Goal: Task Accomplishment & Management: Manage account settings

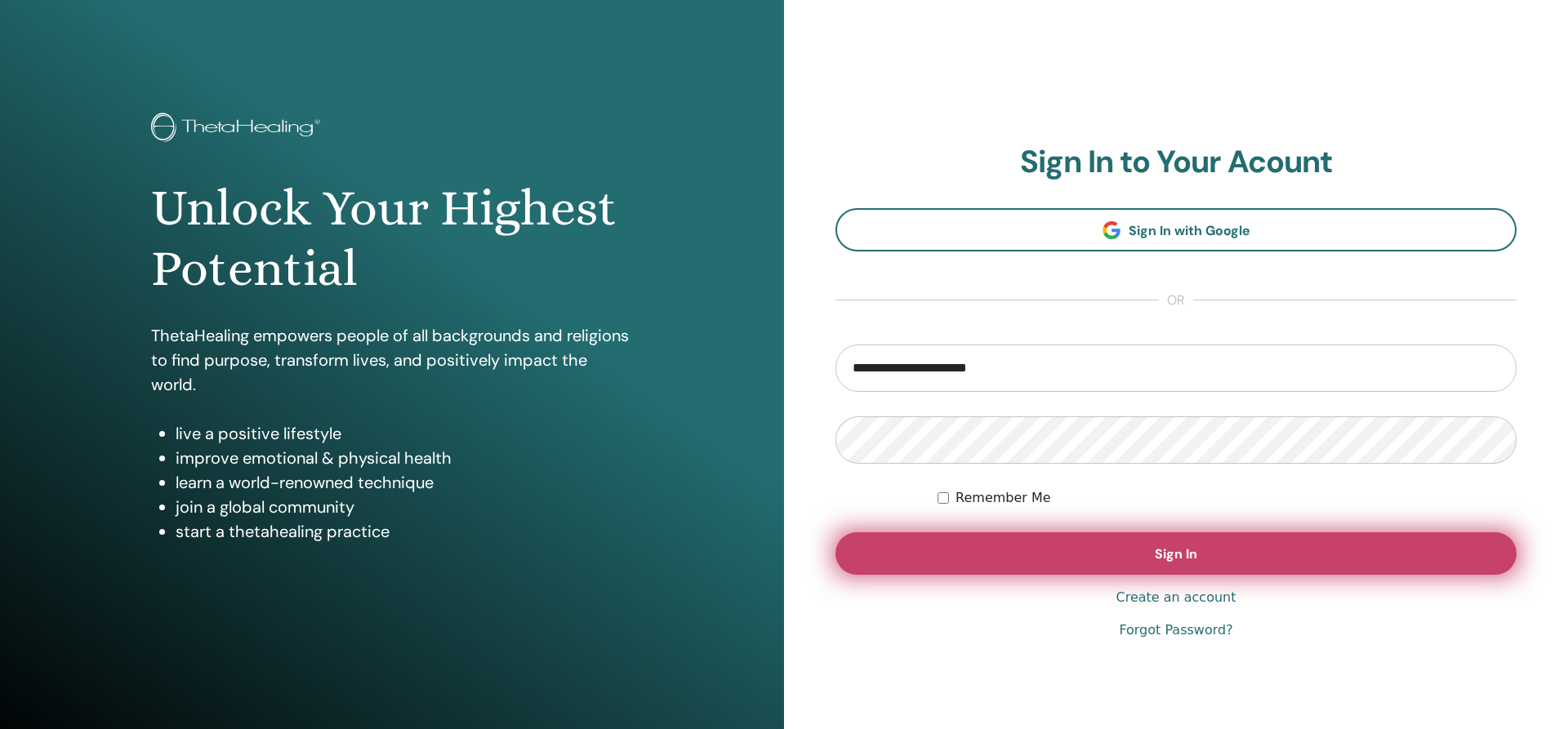
type input "**********"
click at [1160, 550] on span "Sign In" at bounding box center [1176, 554] width 43 height 18
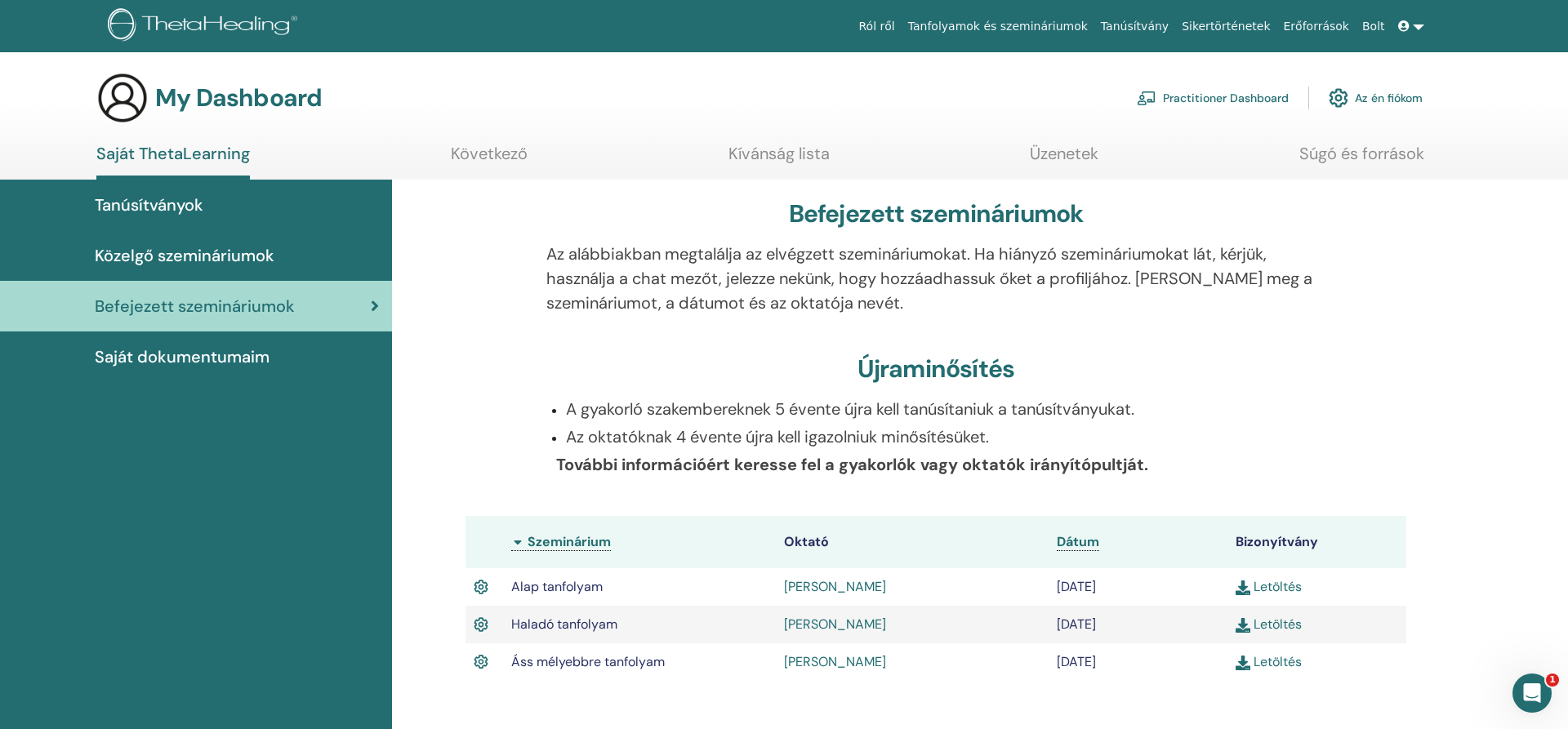
click at [1398, 93] on link "Az én fiókom" at bounding box center [1375, 98] width 94 height 36
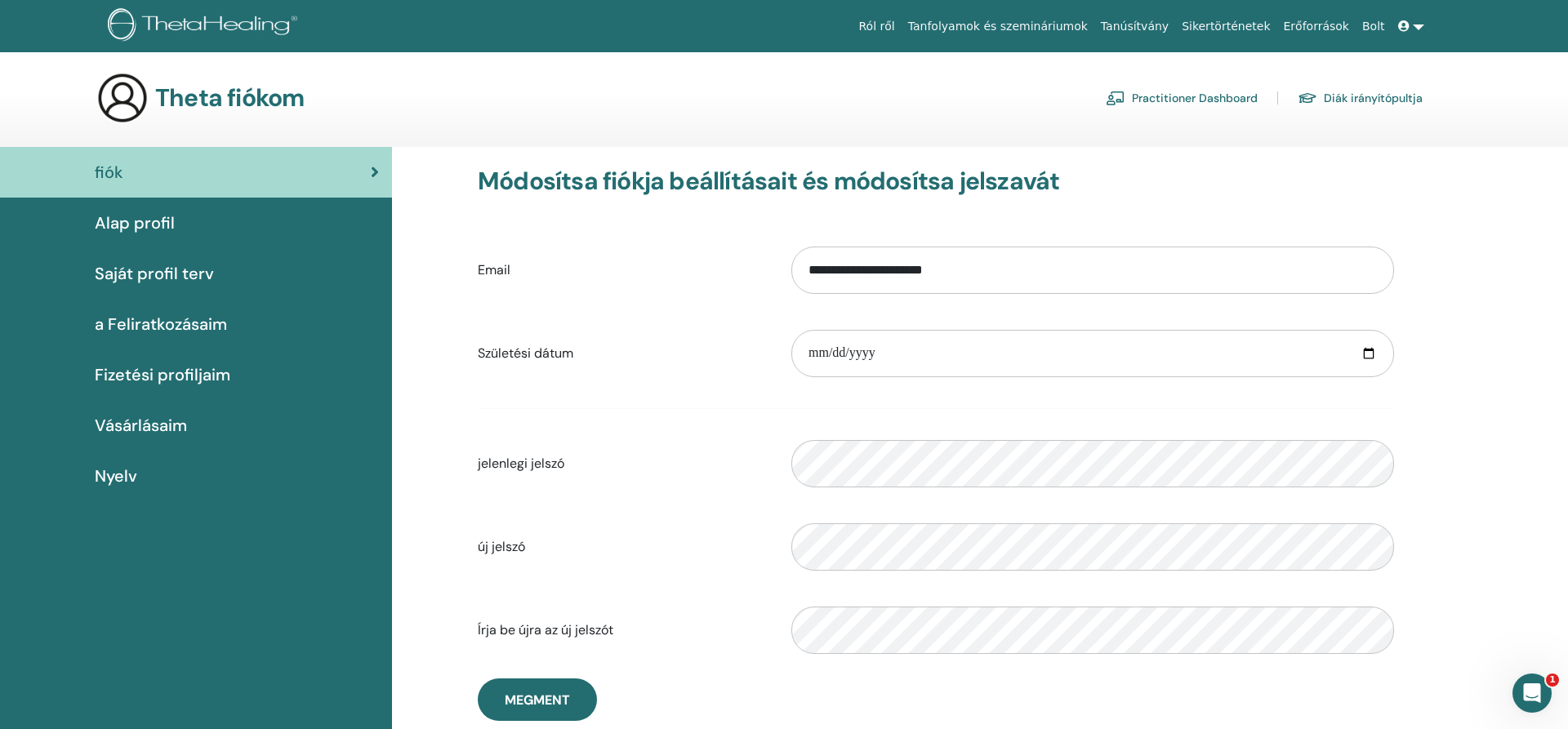
click at [127, 272] on span "Saját profil terv" at bounding box center [154, 273] width 119 height 24
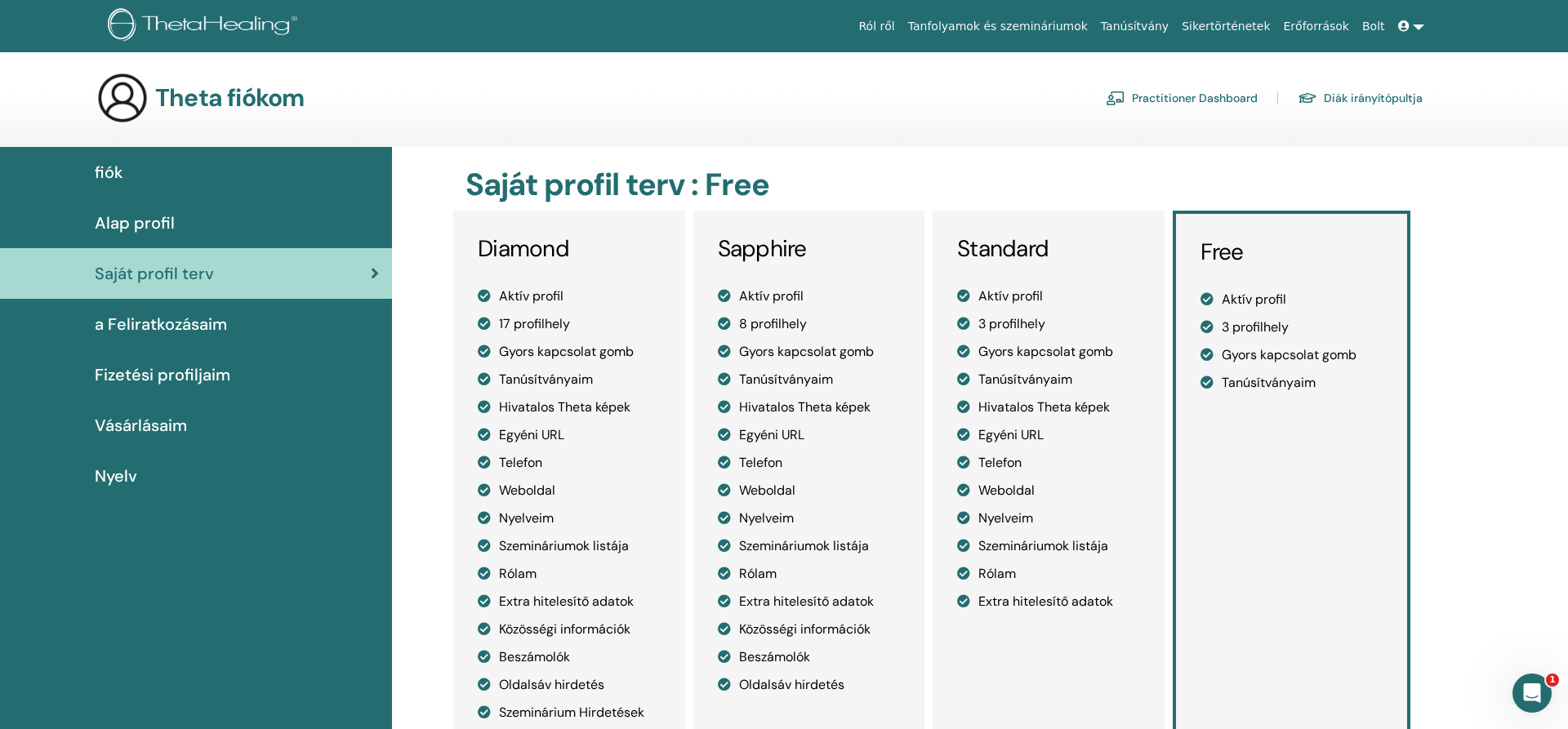
click at [151, 220] on span "Alap profil" at bounding box center [135, 222] width 80 height 24
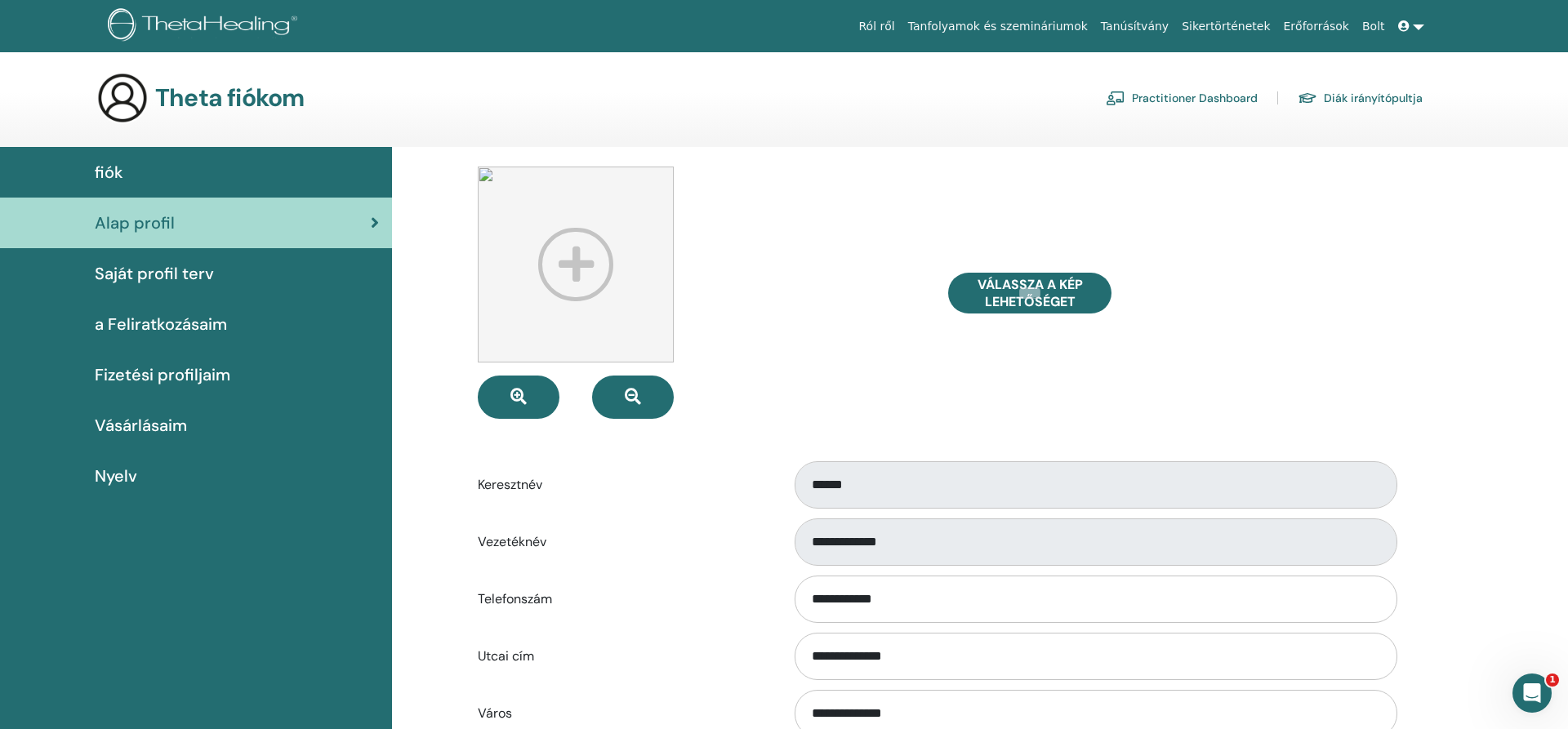
click at [1418, 24] on link at bounding box center [1411, 27] width 39 height 30
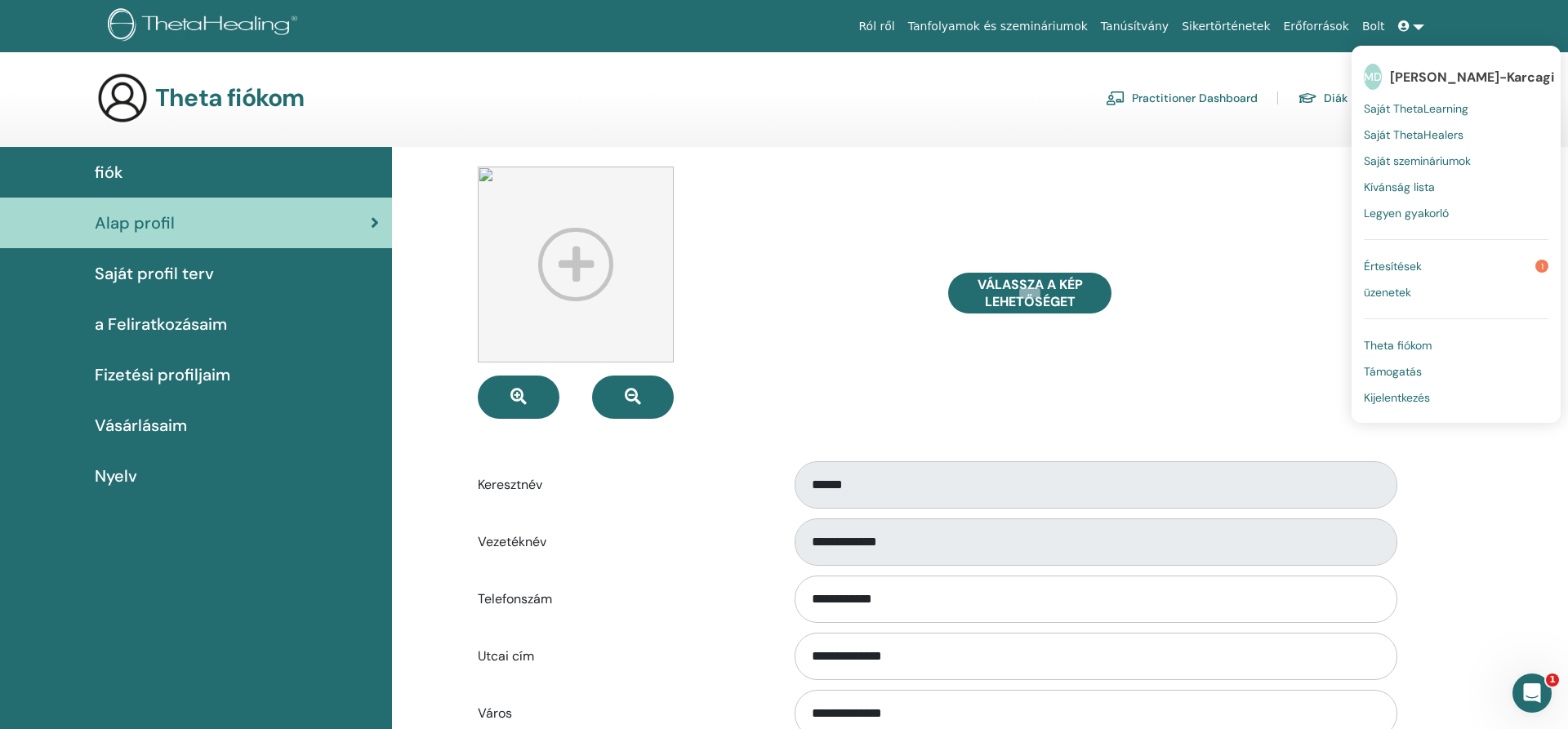
click at [1414, 264] on span "Értesítések" at bounding box center [1392, 266] width 58 height 15
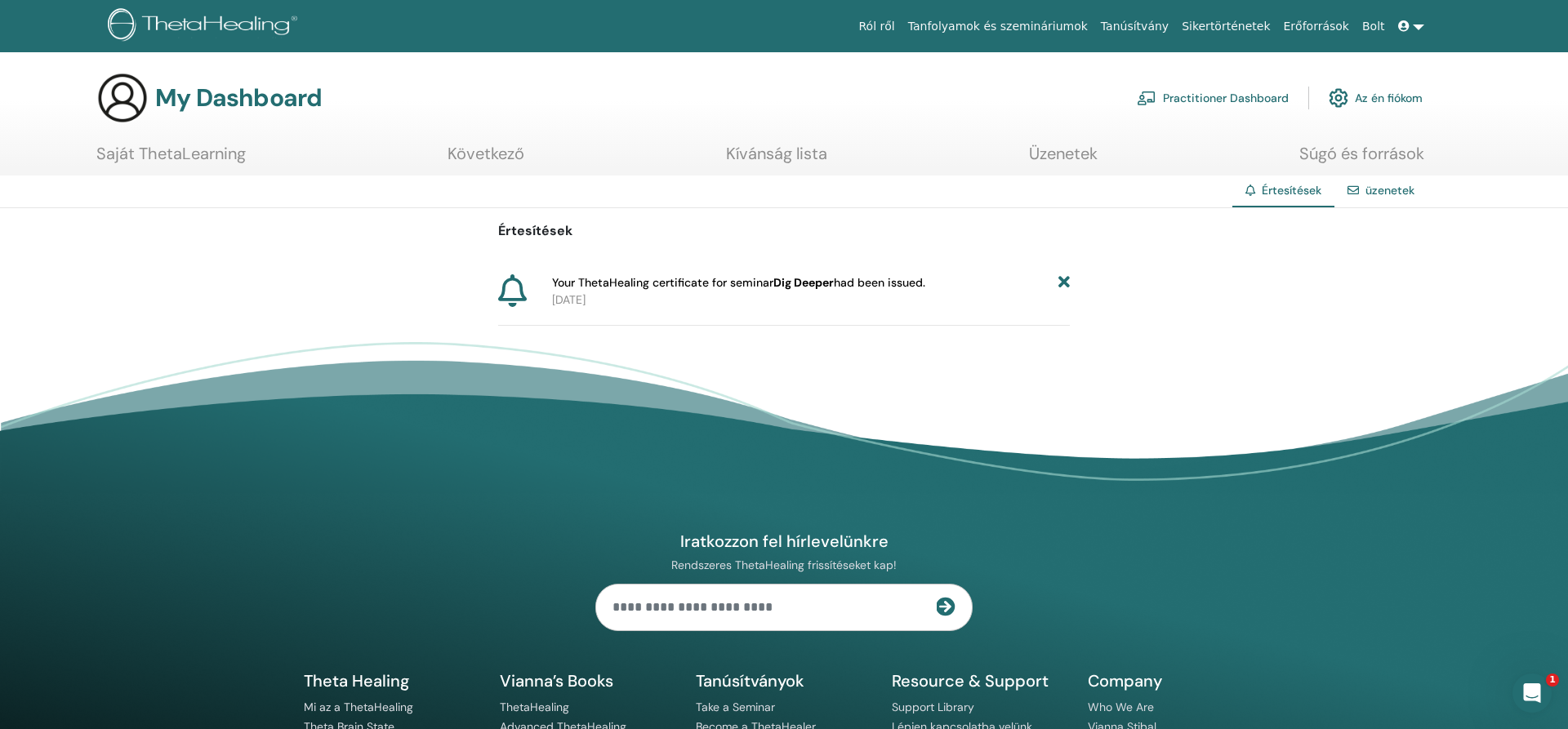
click at [823, 287] on b "Dig Deeper" at bounding box center [804, 283] width 60 height 15
click at [1066, 284] on icon at bounding box center [1064, 283] width 12 height 18
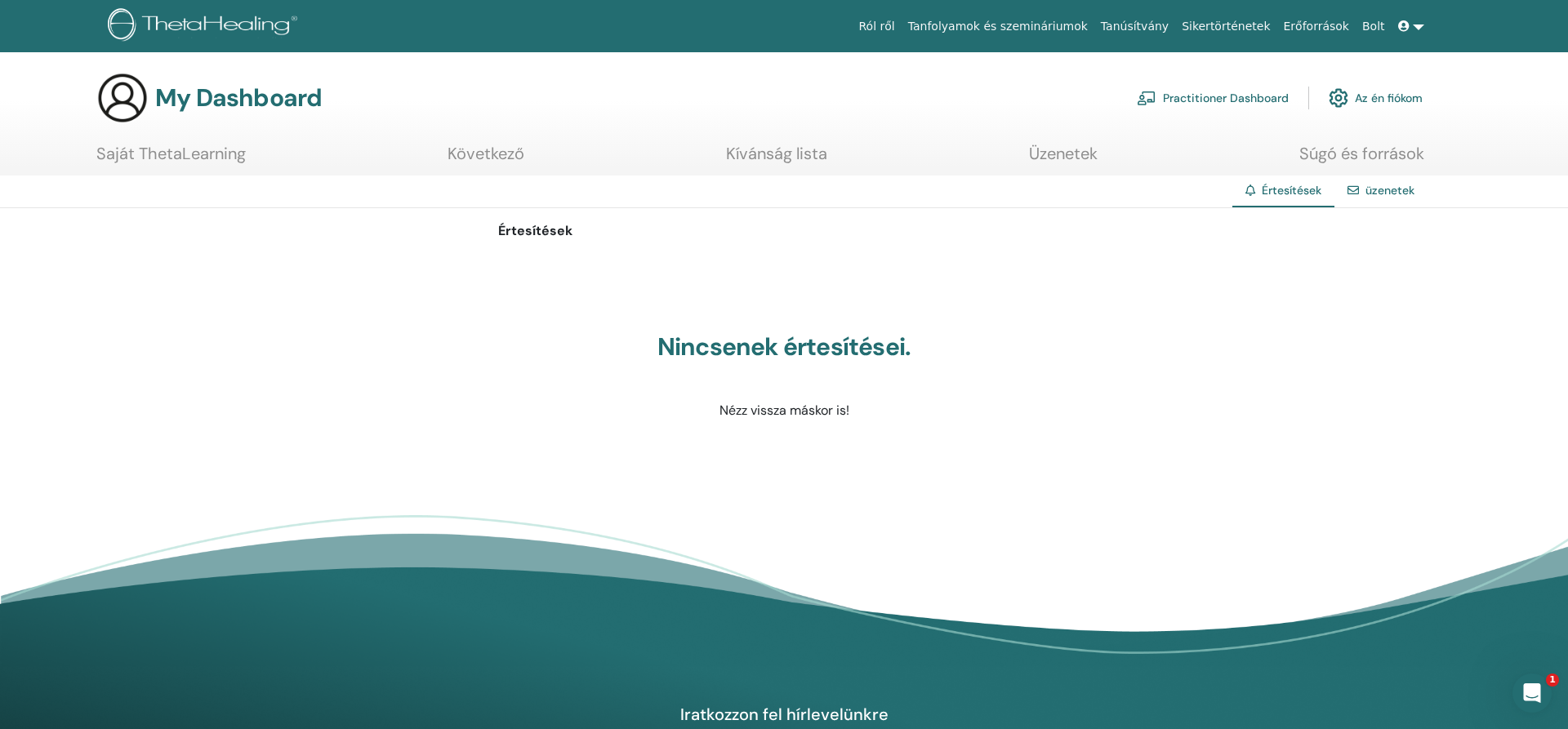
click at [129, 158] on link "Saját ThetaLearning" at bounding box center [170, 159] width 149 height 32
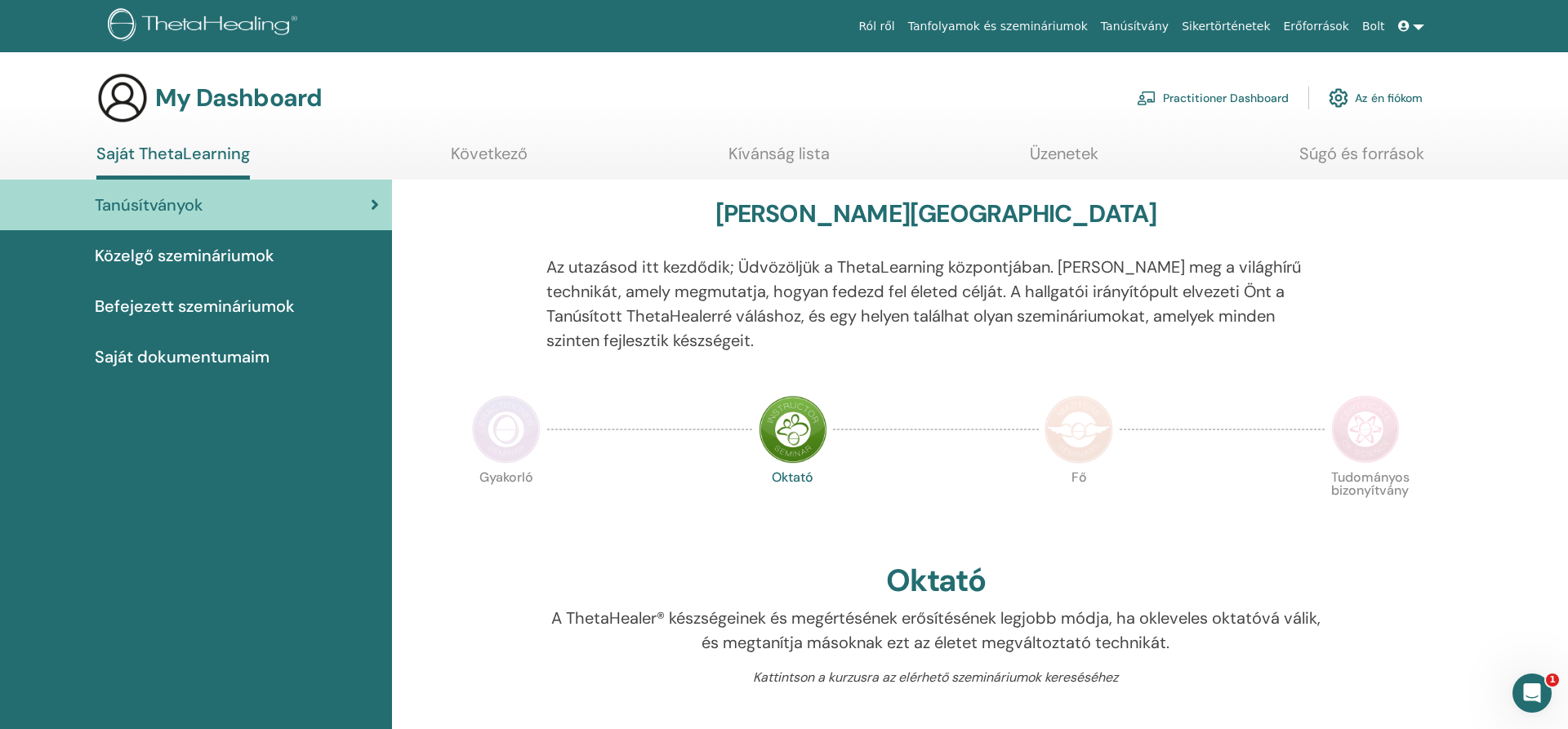
click at [179, 356] on span "Saját dokumentumaim" at bounding box center [182, 356] width 174 height 24
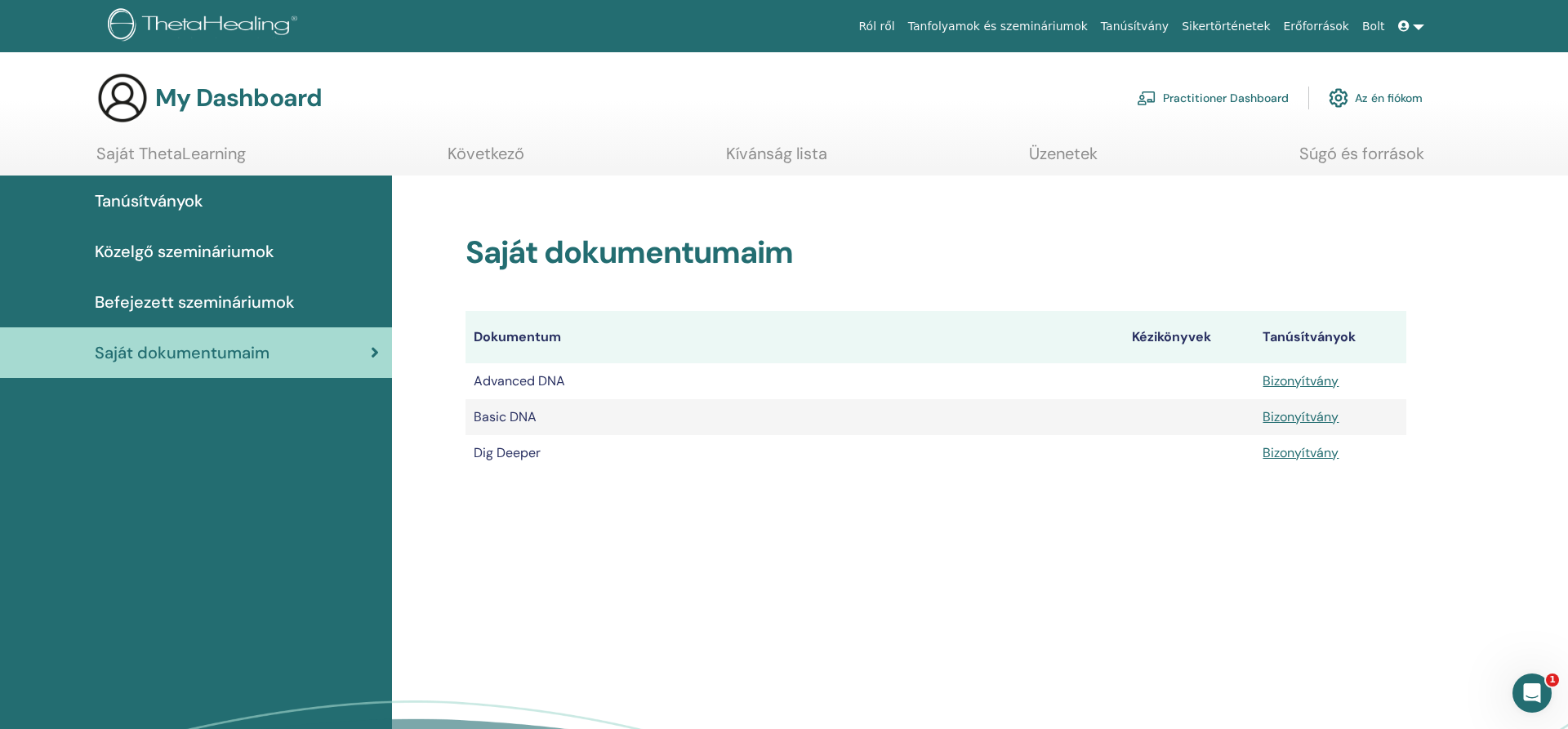
click at [163, 300] on span "Befejezett szemináriumok" at bounding box center [195, 301] width 200 height 24
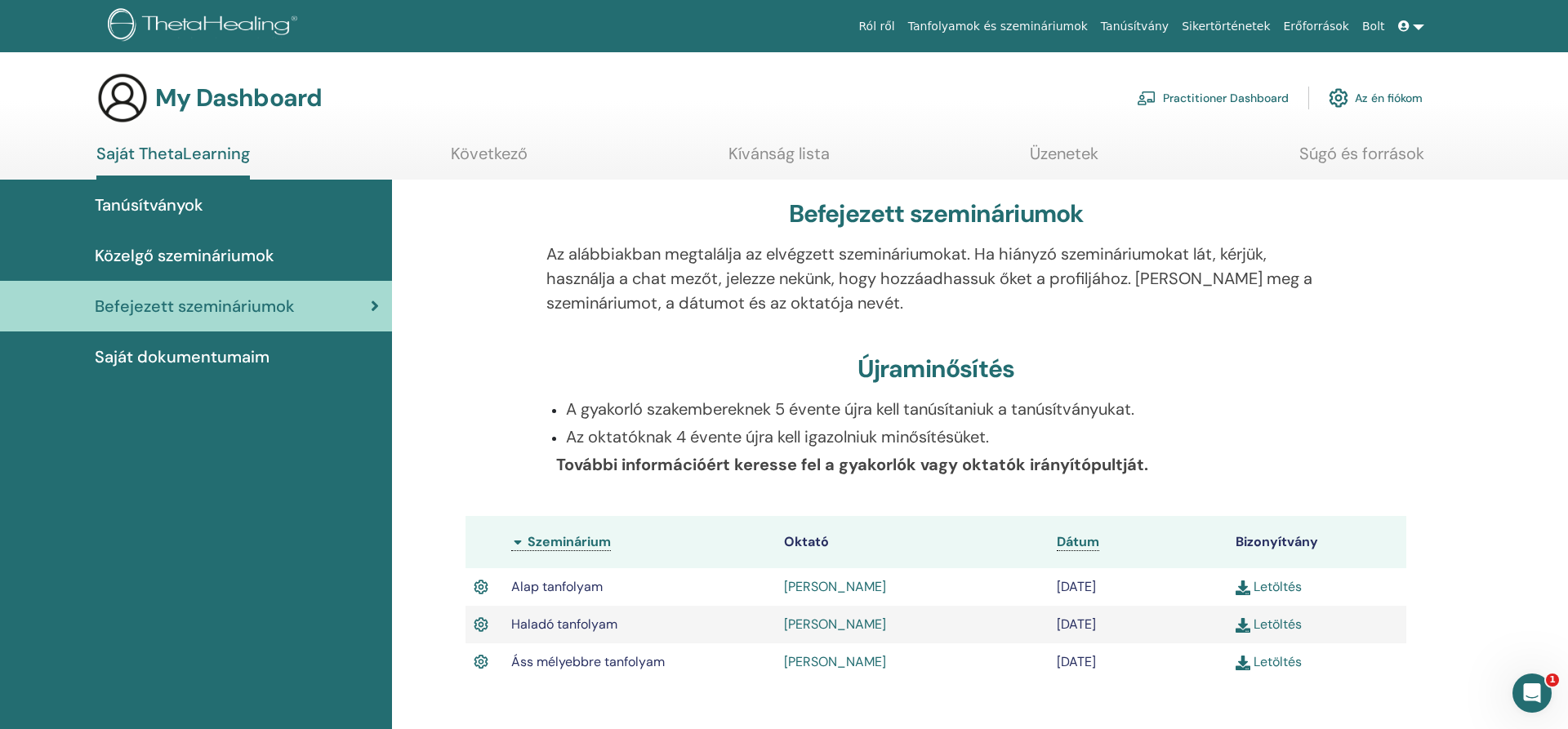
click at [179, 259] on span "Közelgő szemináriumok" at bounding box center [184, 255] width 179 height 24
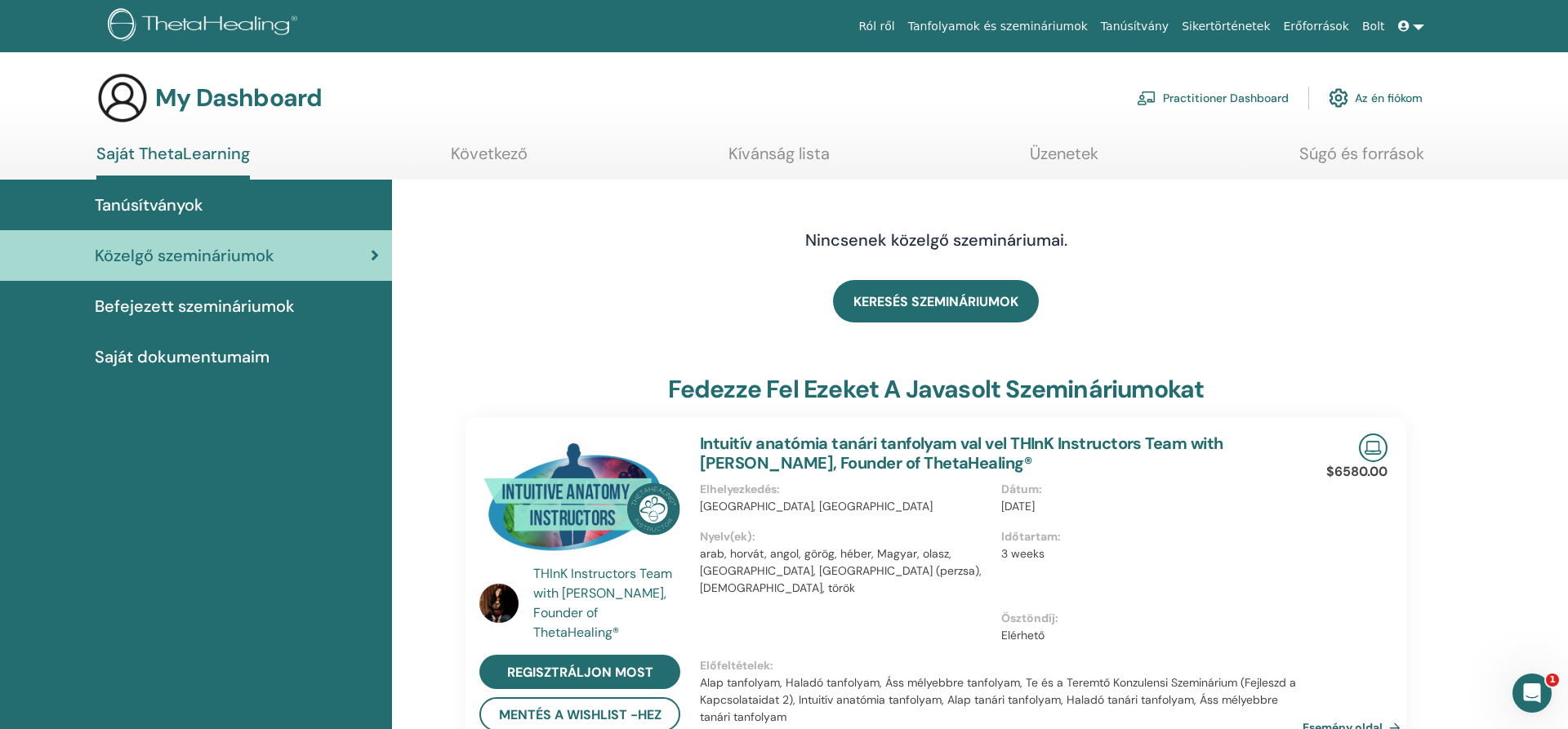
click at [163, 205] on span "Tanúsítványok" at bounding box center [149, 204] width 108 height 24
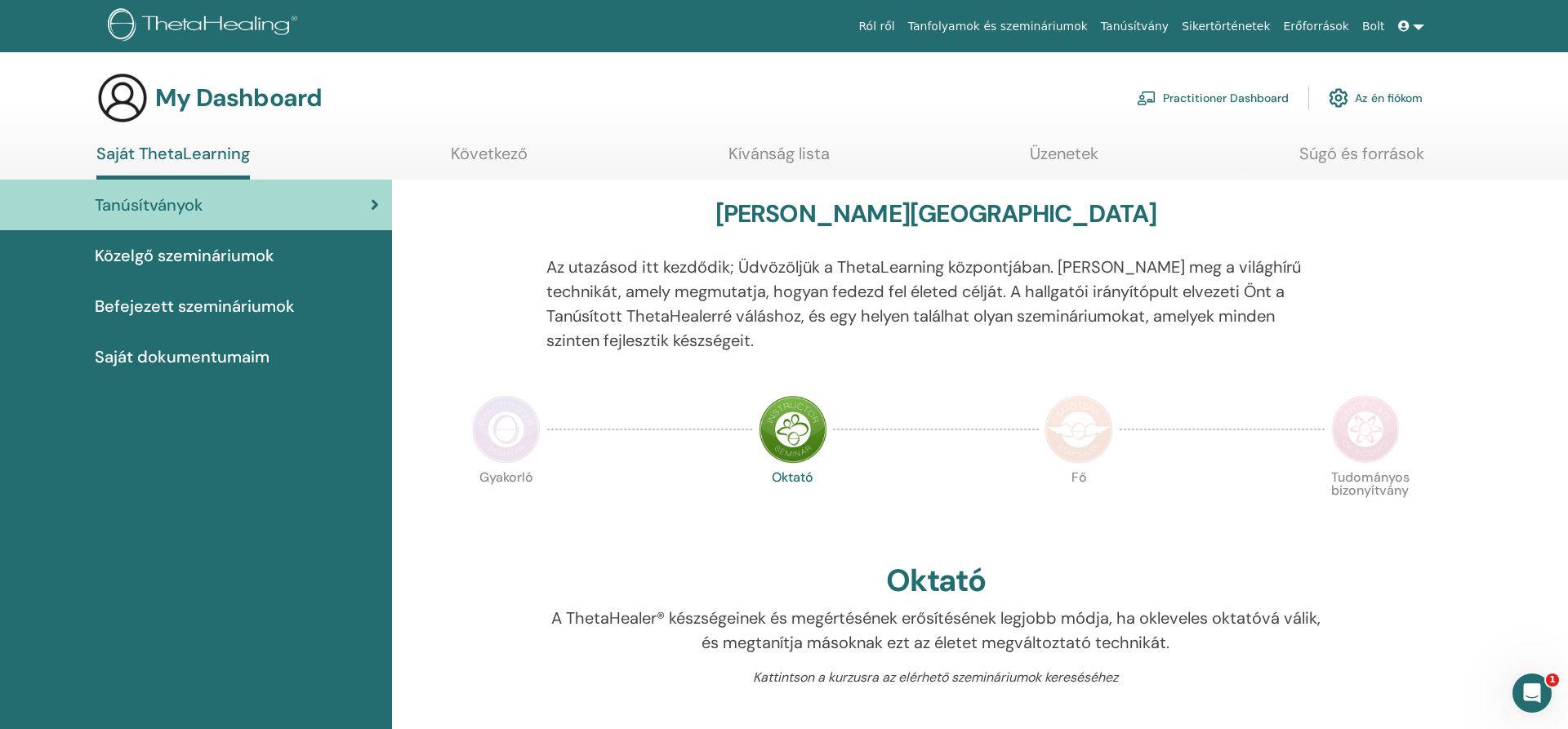
click at [1375, 97] on link "Az én fiókom" at bounding box center [1375, 98] width 94 height 36
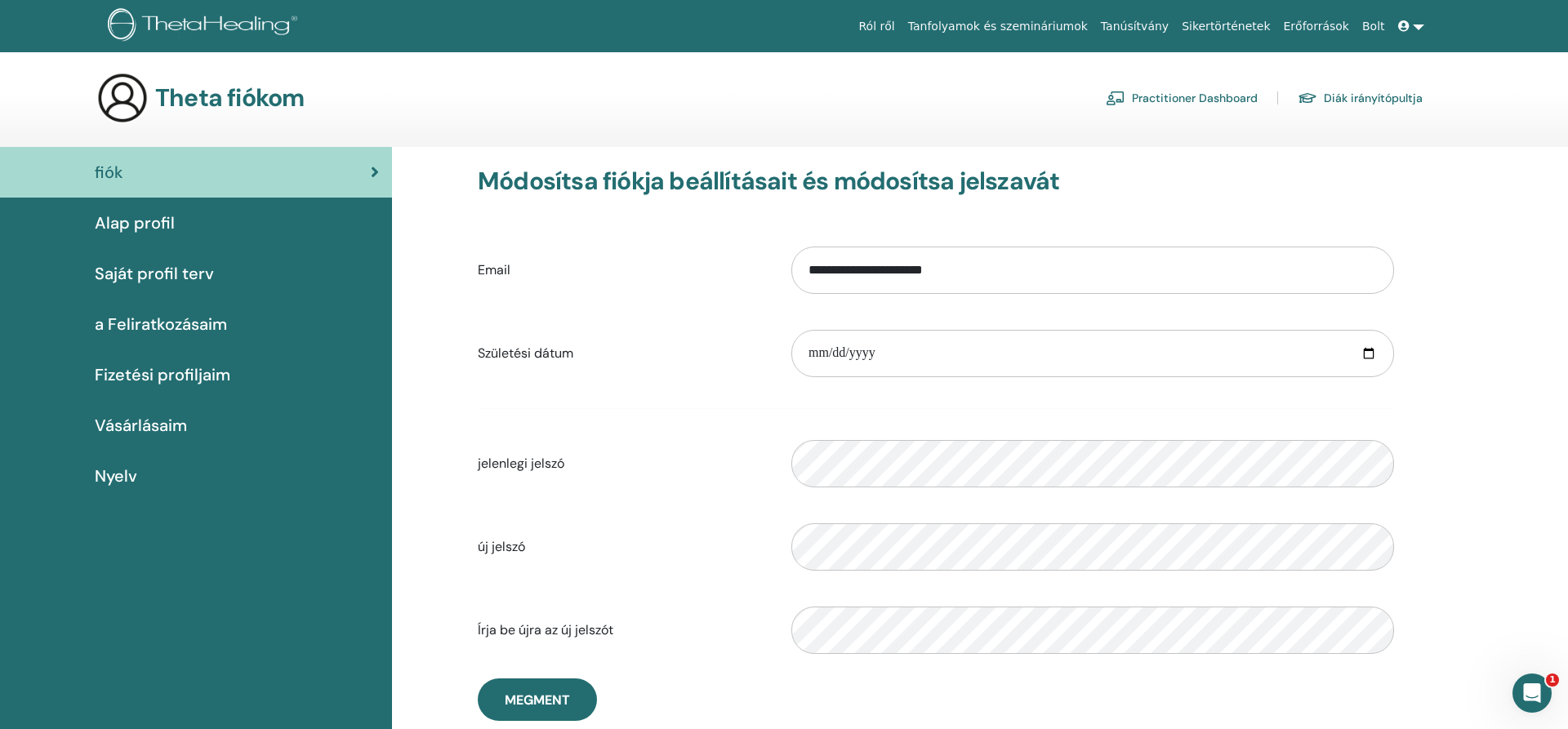
click at [118, 216] on span "Alap profil" at bounding box center [135, 222] width 80 height 24
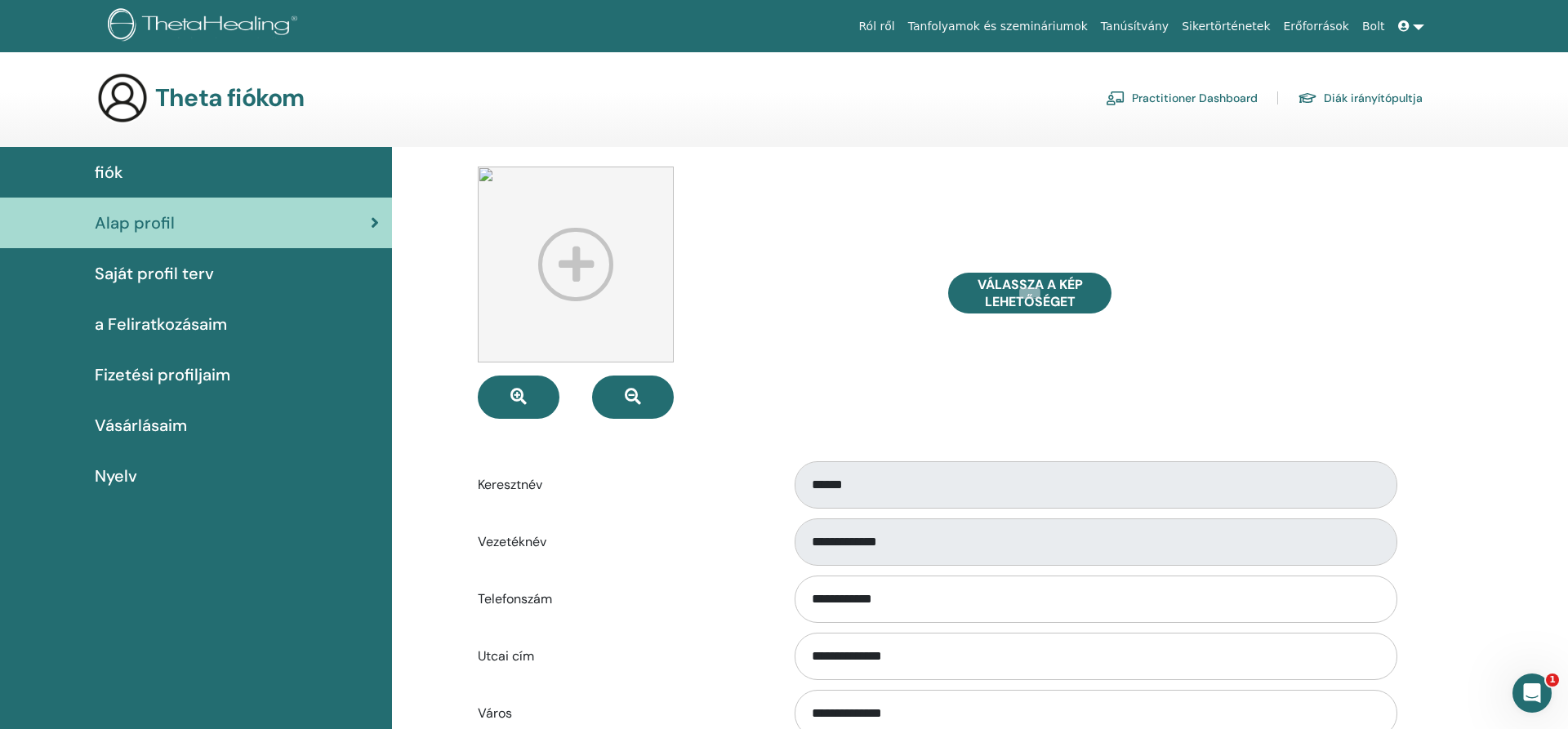
click at [138, 268] on span "Saját profil terv" at bounding box center [154, 273] width 119 height 24
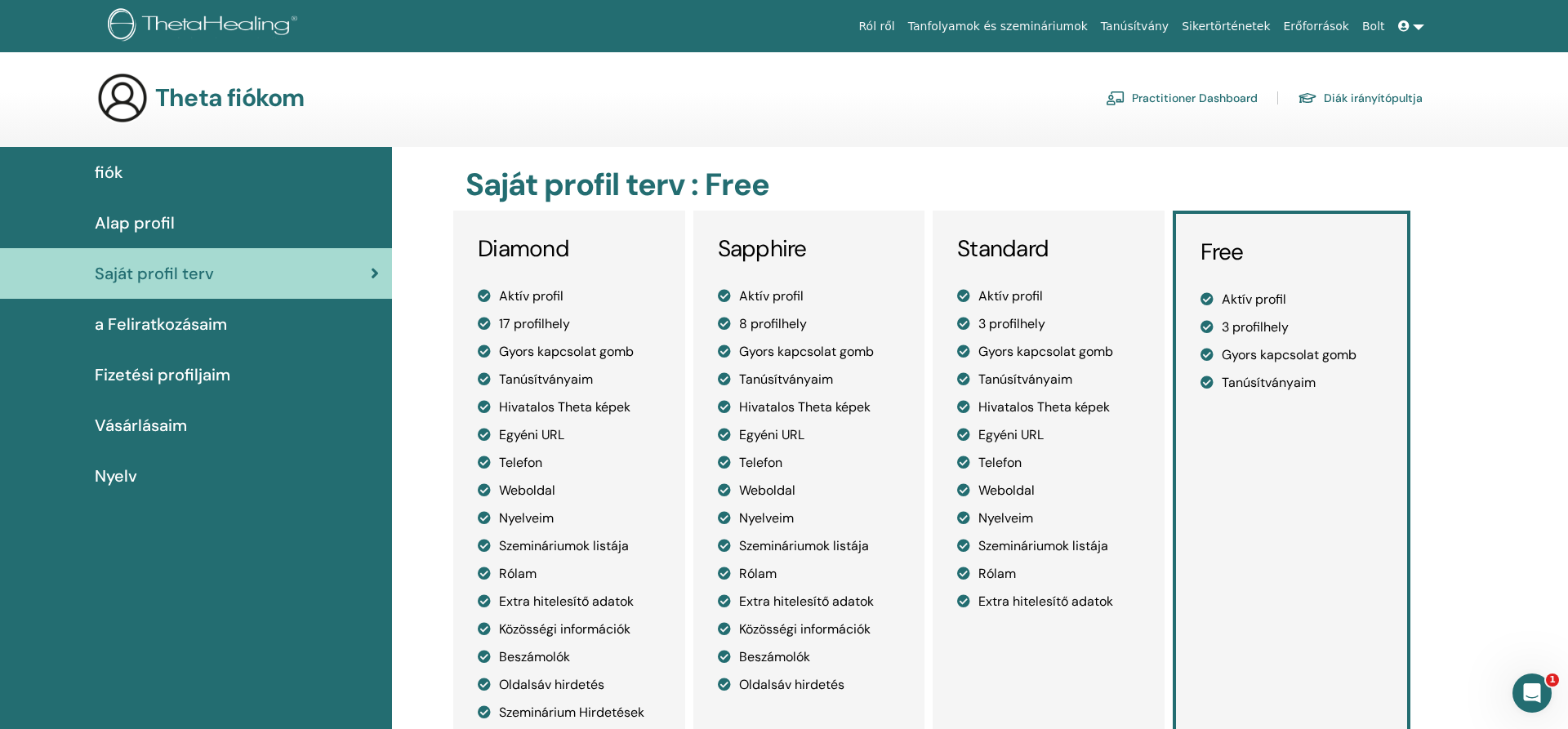
click at [134, 224] on span "Alap profil" at bounding box center [135, 222] width 80 height 24
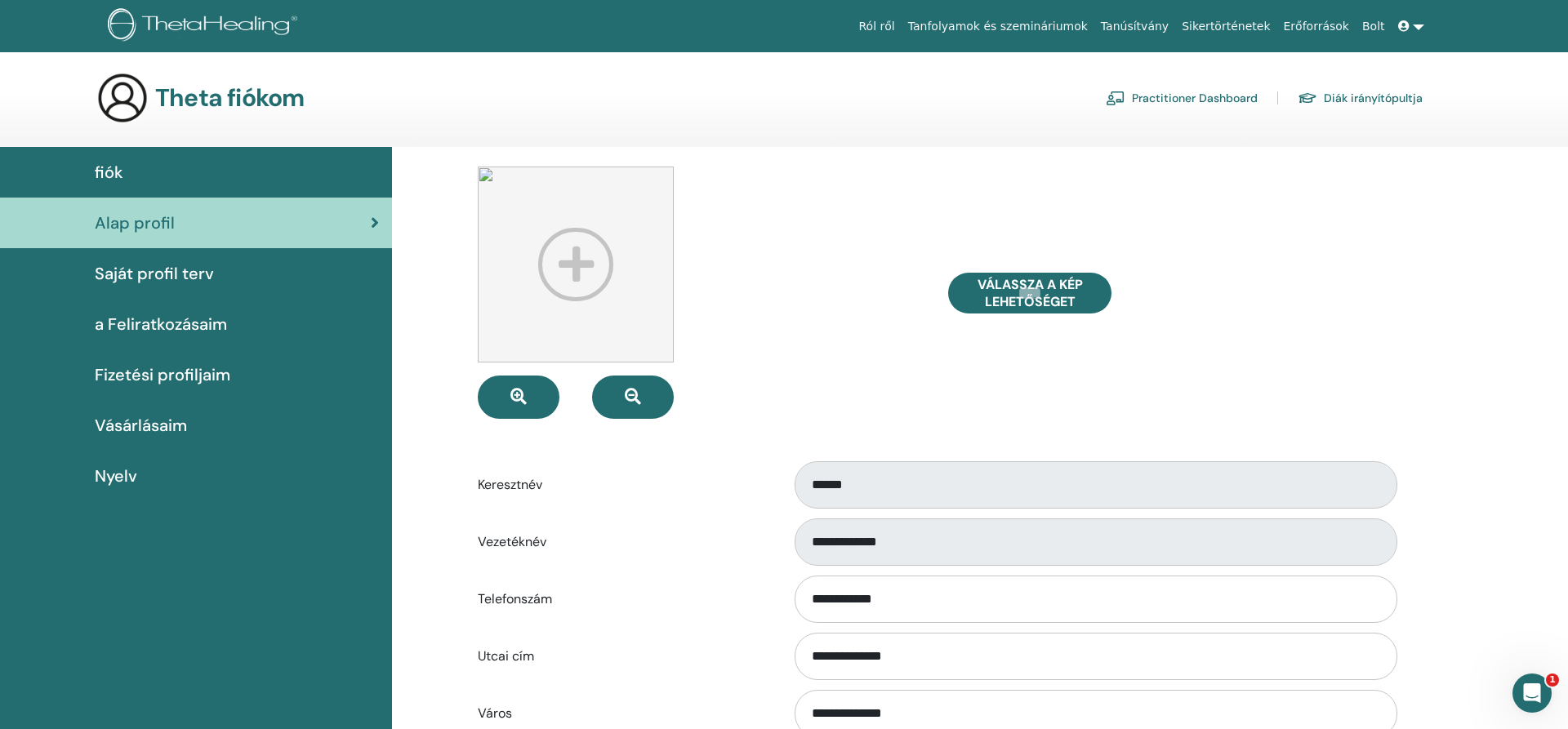
click at [155, 284] on span "Saját profil terv" at bounding box center [154, 273] width 119 height 24
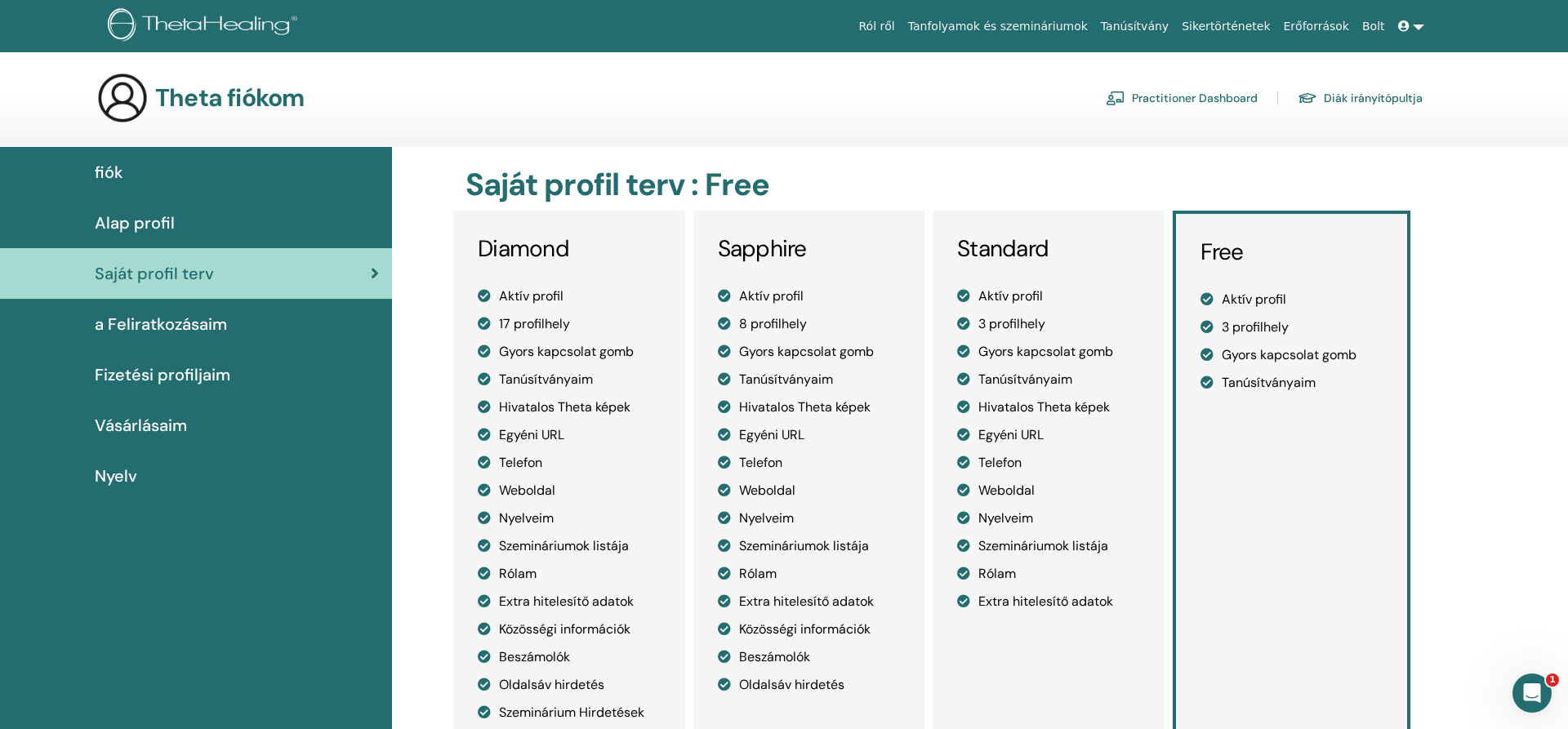
click at [151, 337] on link "a Feliratkozásaim" at bounding box center [196, 324] width 392 height 51
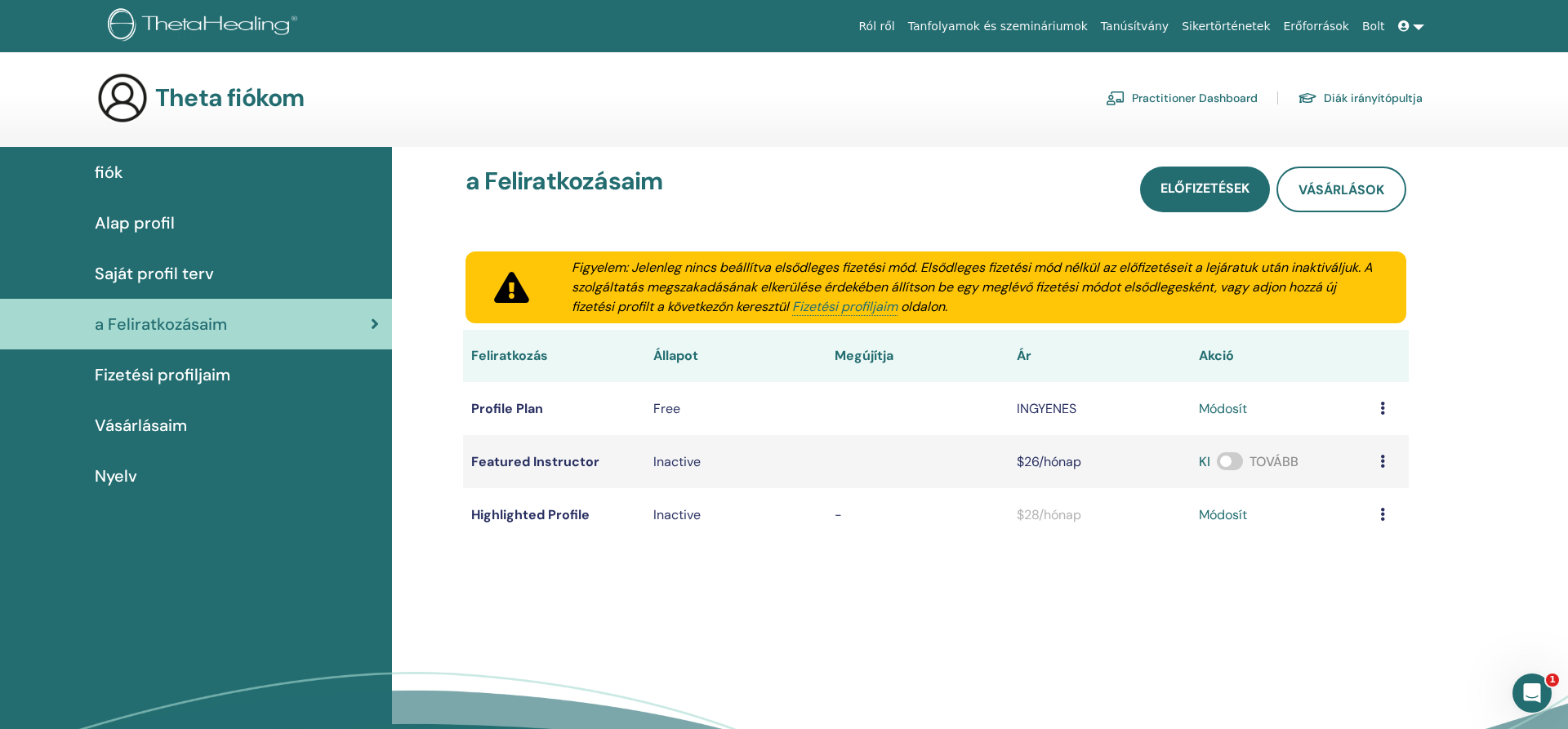
click at [159, 387] on link "Fizetési profiljaim" at bounding box center [196, 375] width 392 height 51
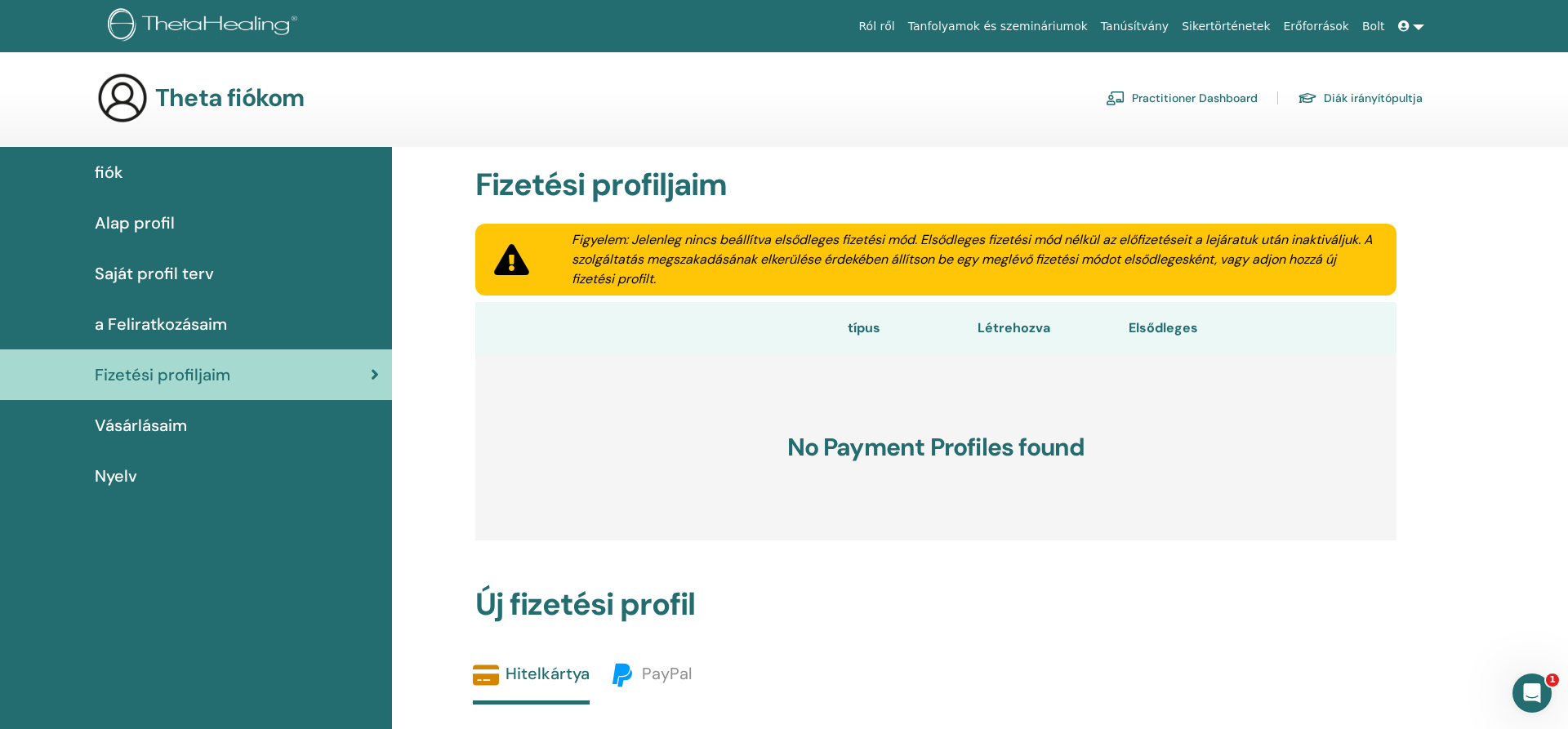
click at [154, 424] on span "Vásárlásaim" at bounding box center [141, 425] width 93 height 24
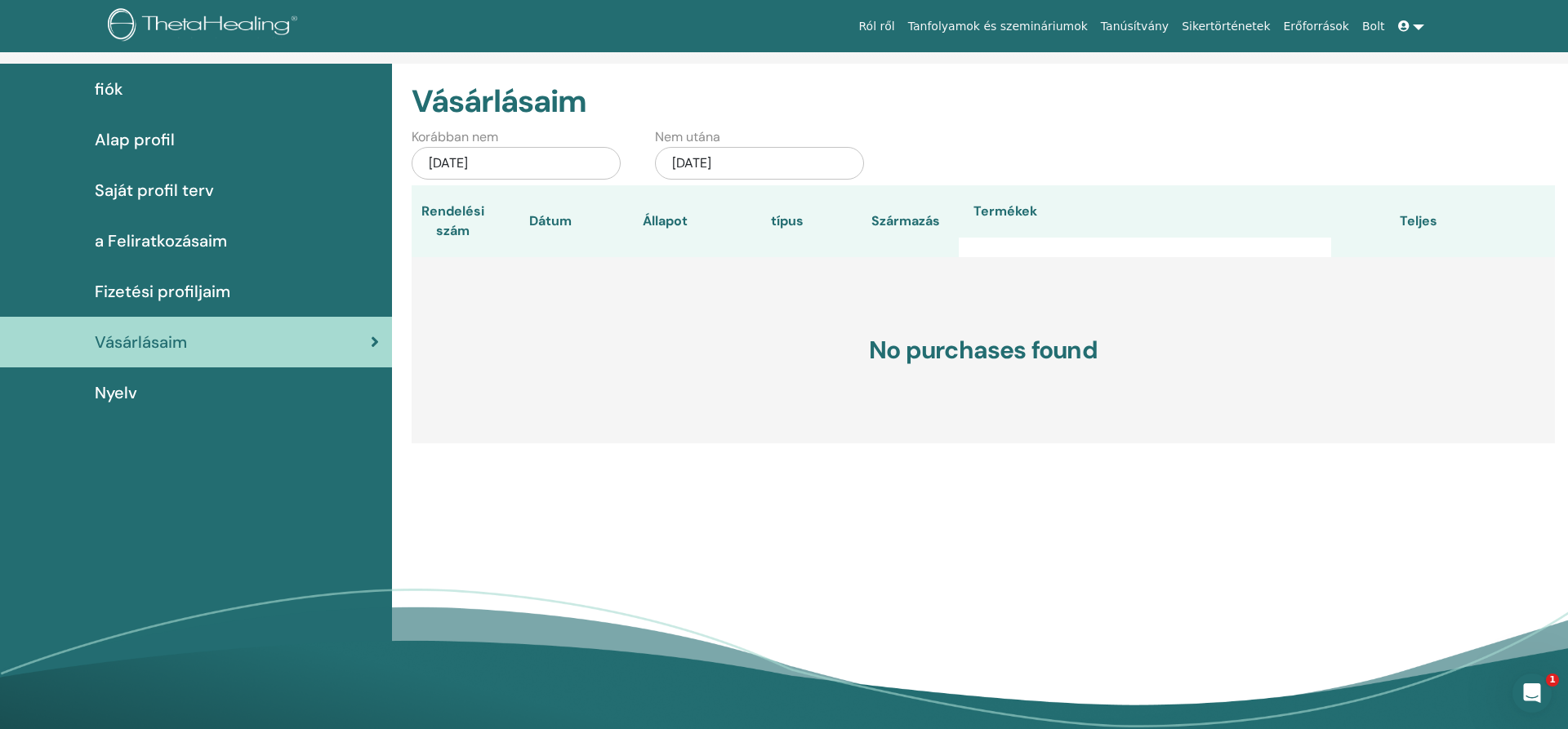
click at [121, 415] on link "Nyelv" at bounding box center [196, 392] width 392 height 51
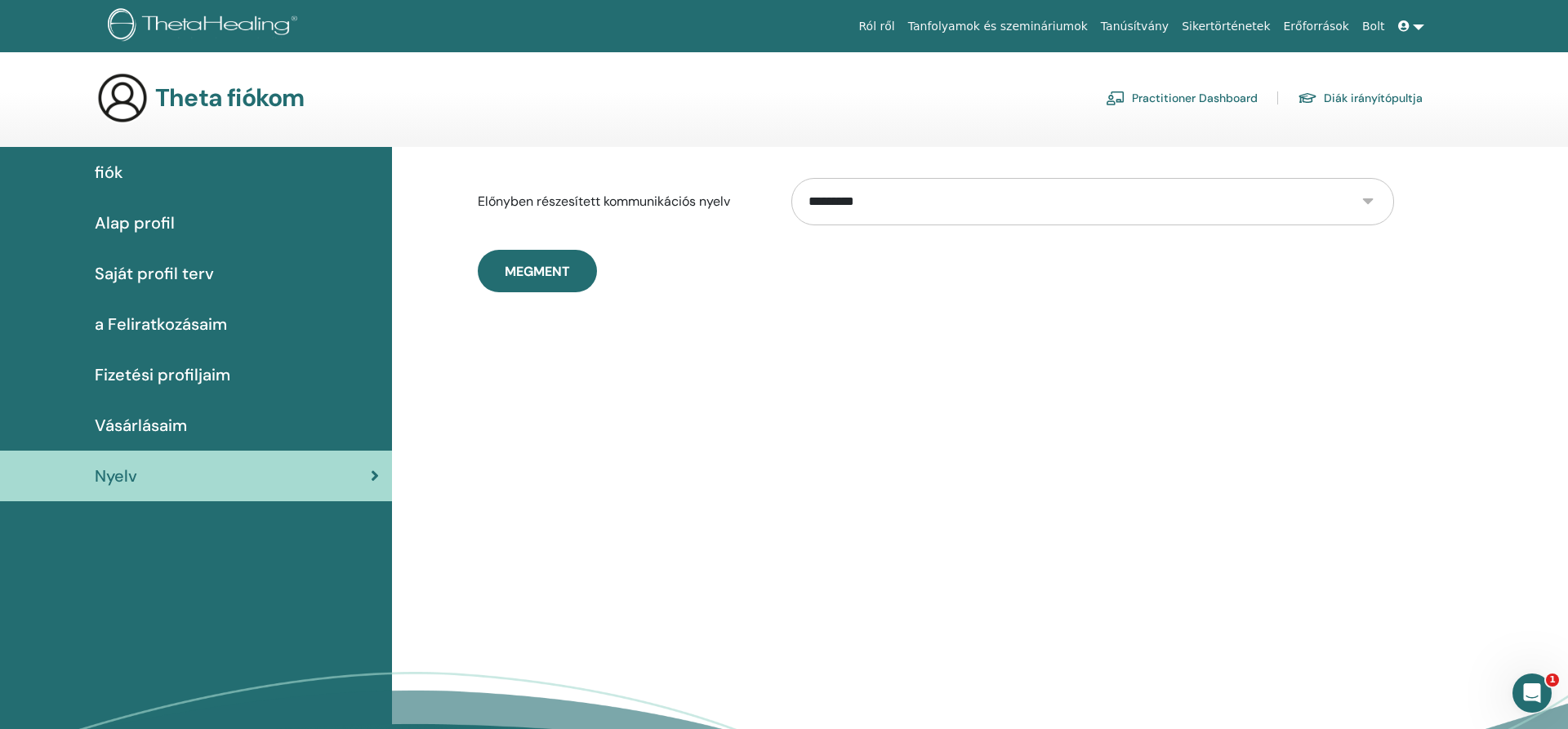
click at [117, 194] on link "fiók" at bounding box center [196, 172] width 392 height 51
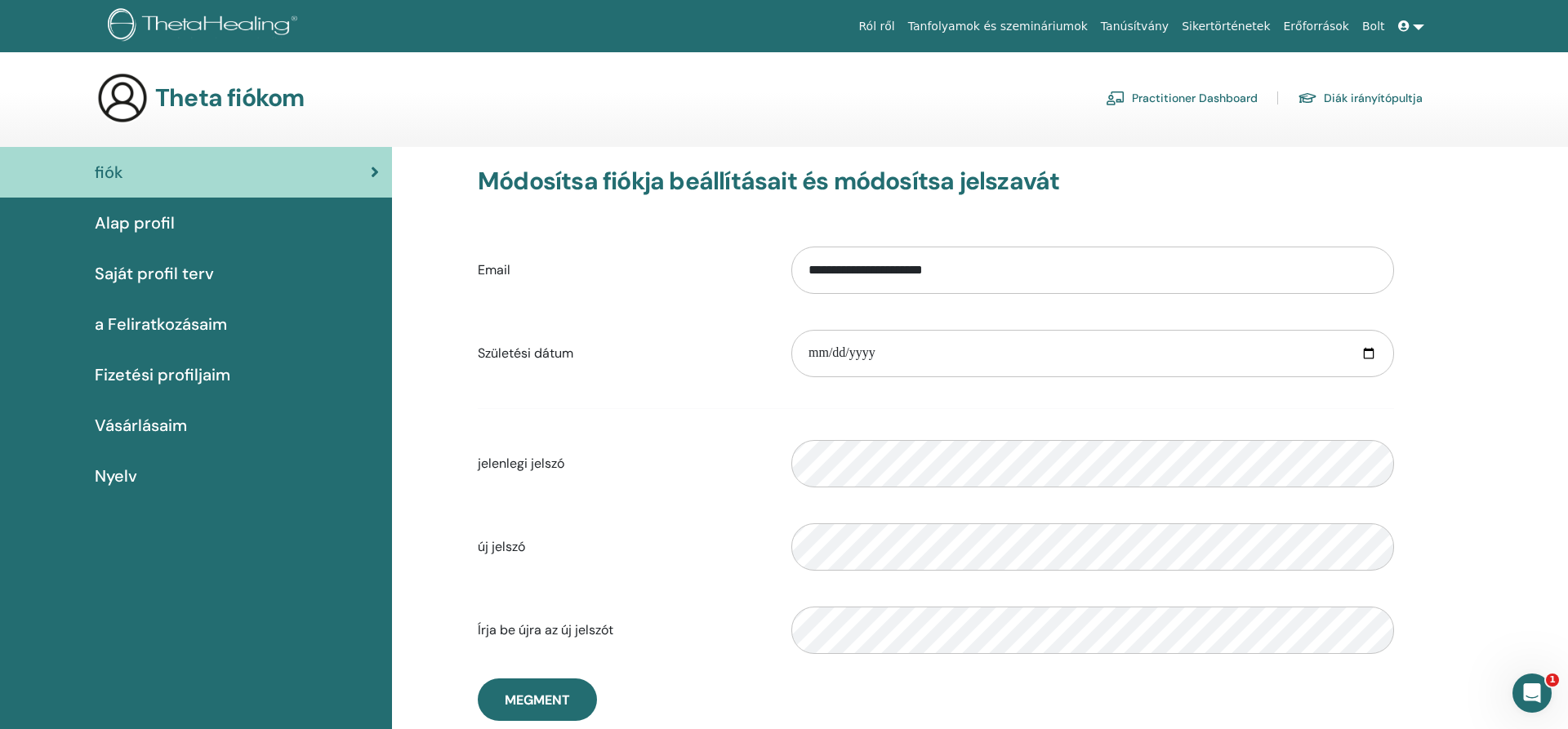
click at [169, 218] on span "Alap profil" at bounding box center [135, 222] width 80 height 24
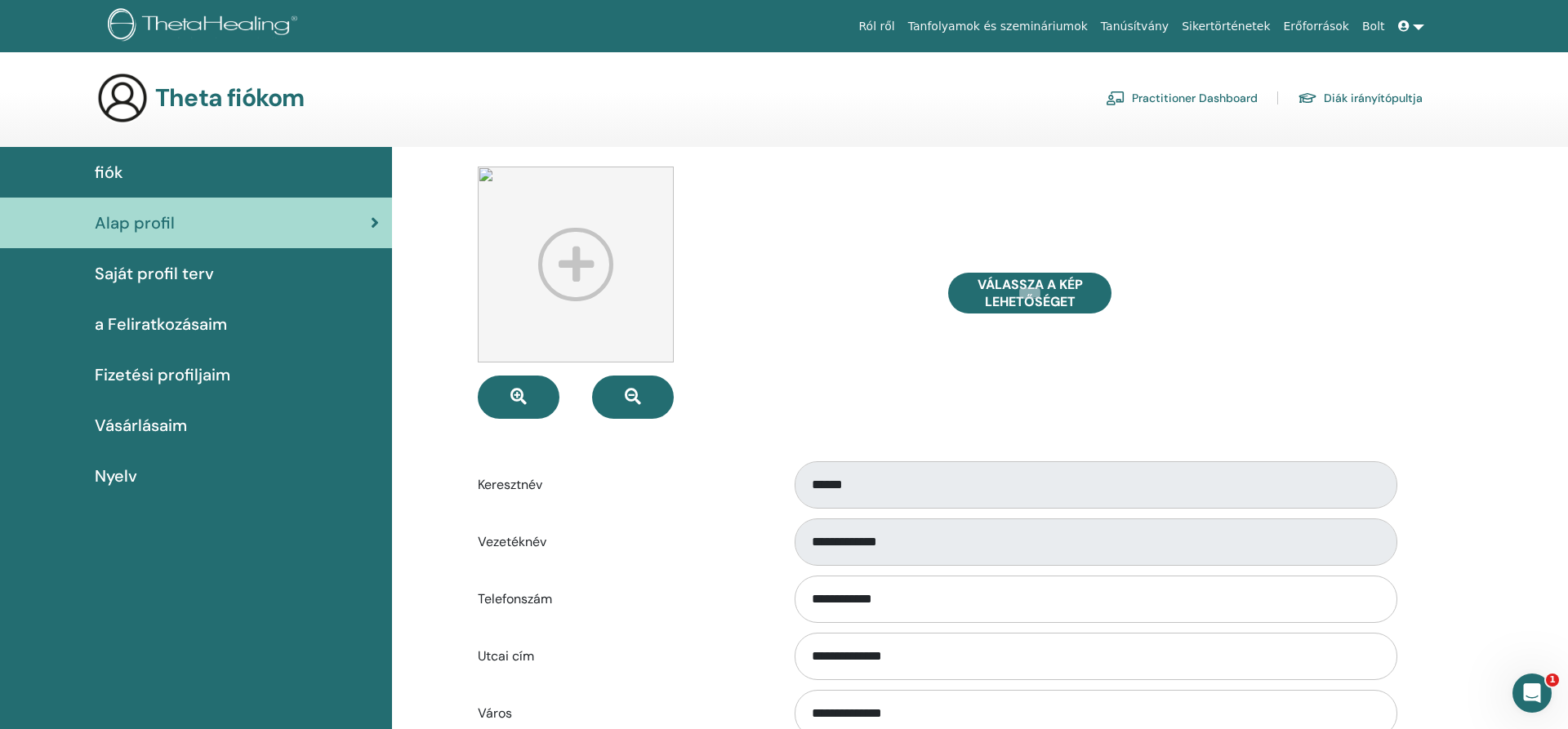
click at [1418, 31] on link at bounding box center [1411, 27] width 39 height 30
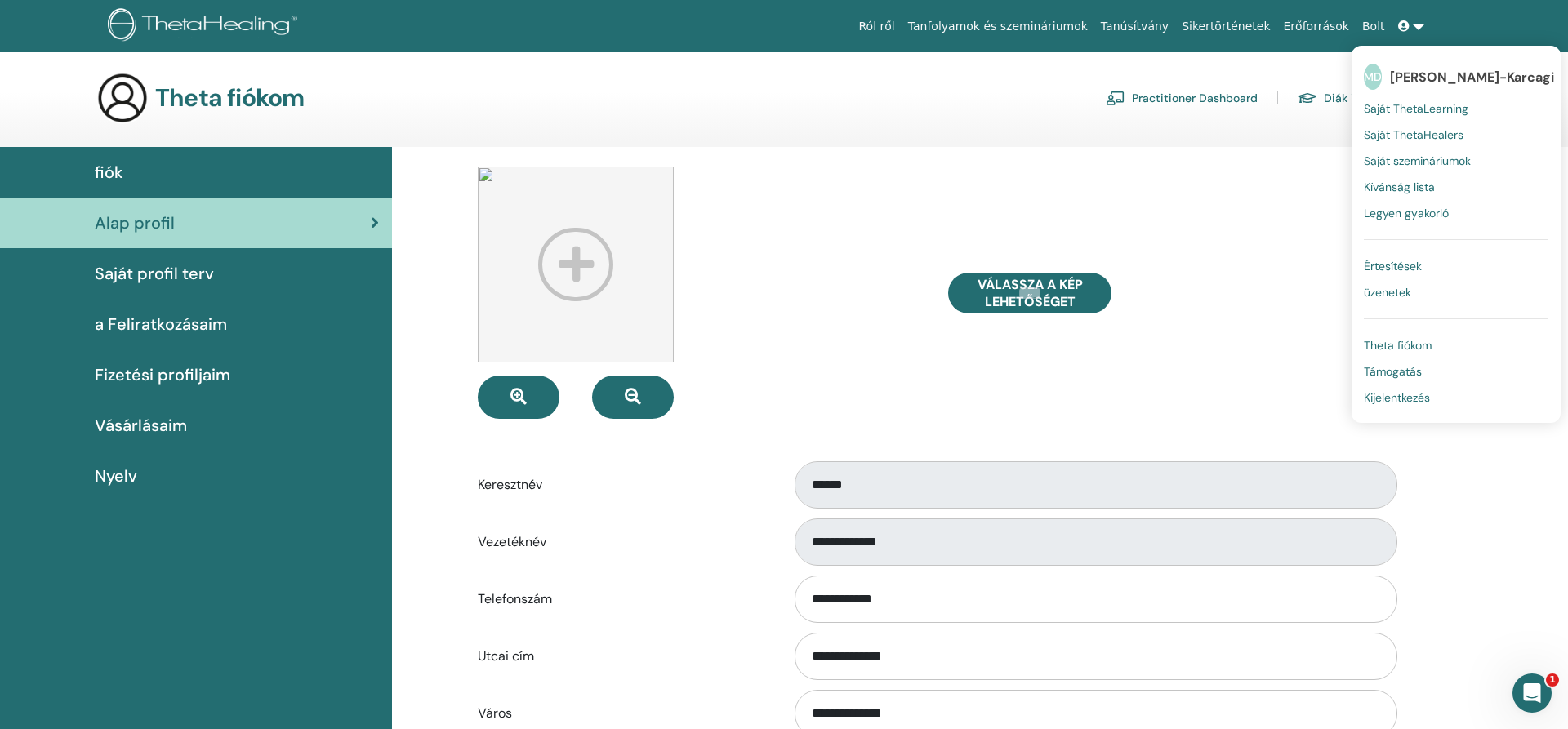
click at [1403, 344] on span "Theta fiókom" at bounding box center [1397, 345] width 68 height 15
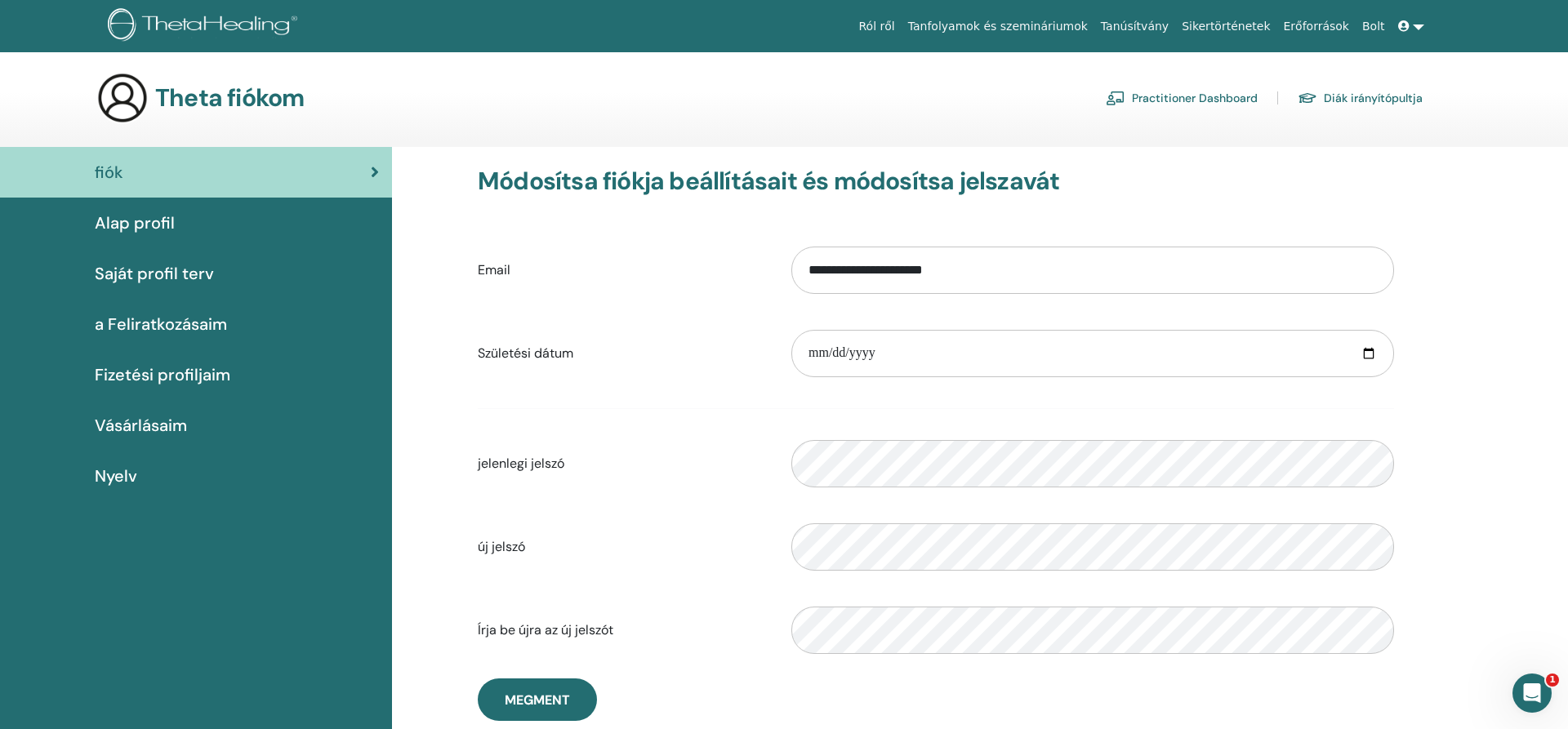
click at [1417, 30] on link at bounding box center [1411, 27] width 39 height 30
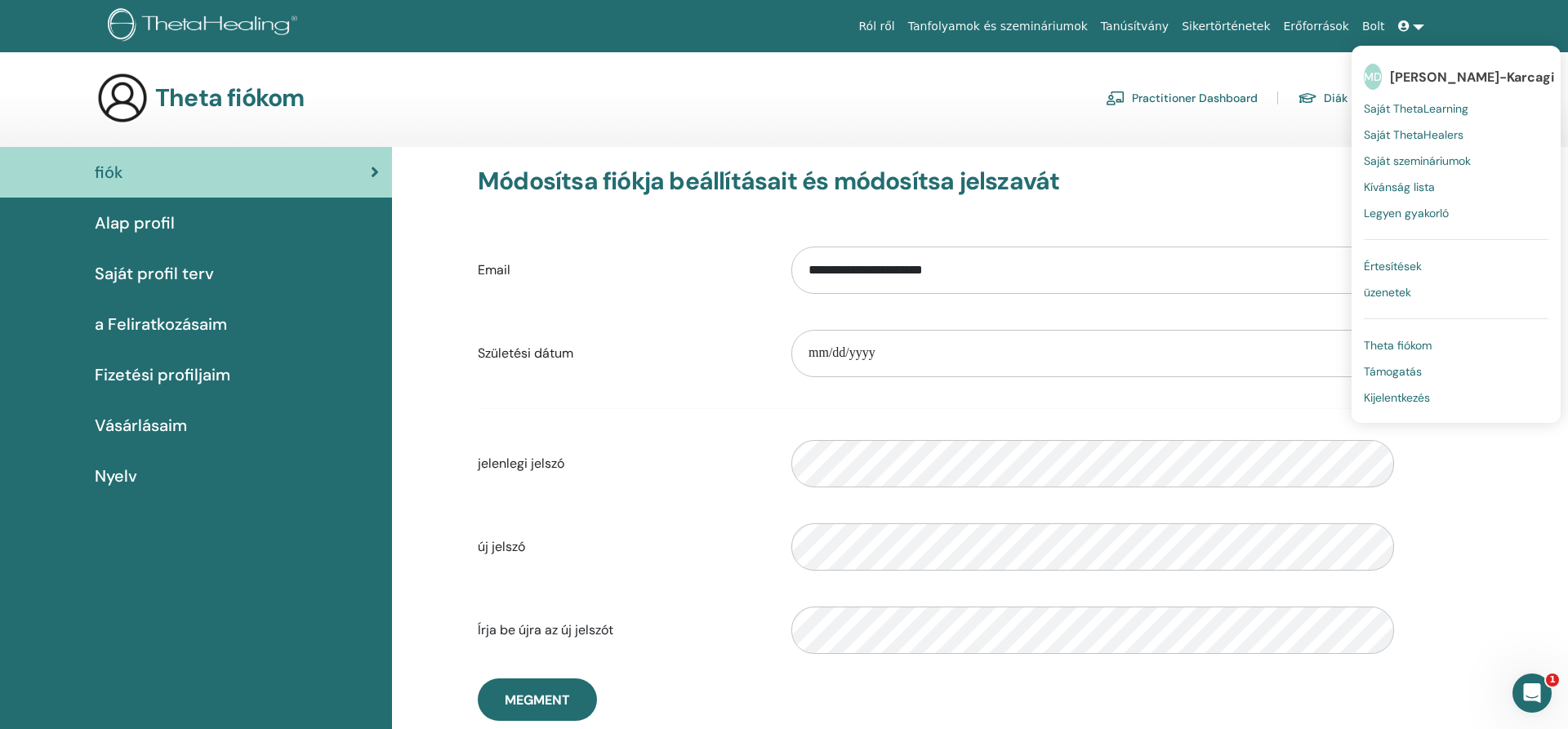
click at [1401, 399] on span "Kijelentkezés" at bounding box center [1396, 398] width 66 height 15
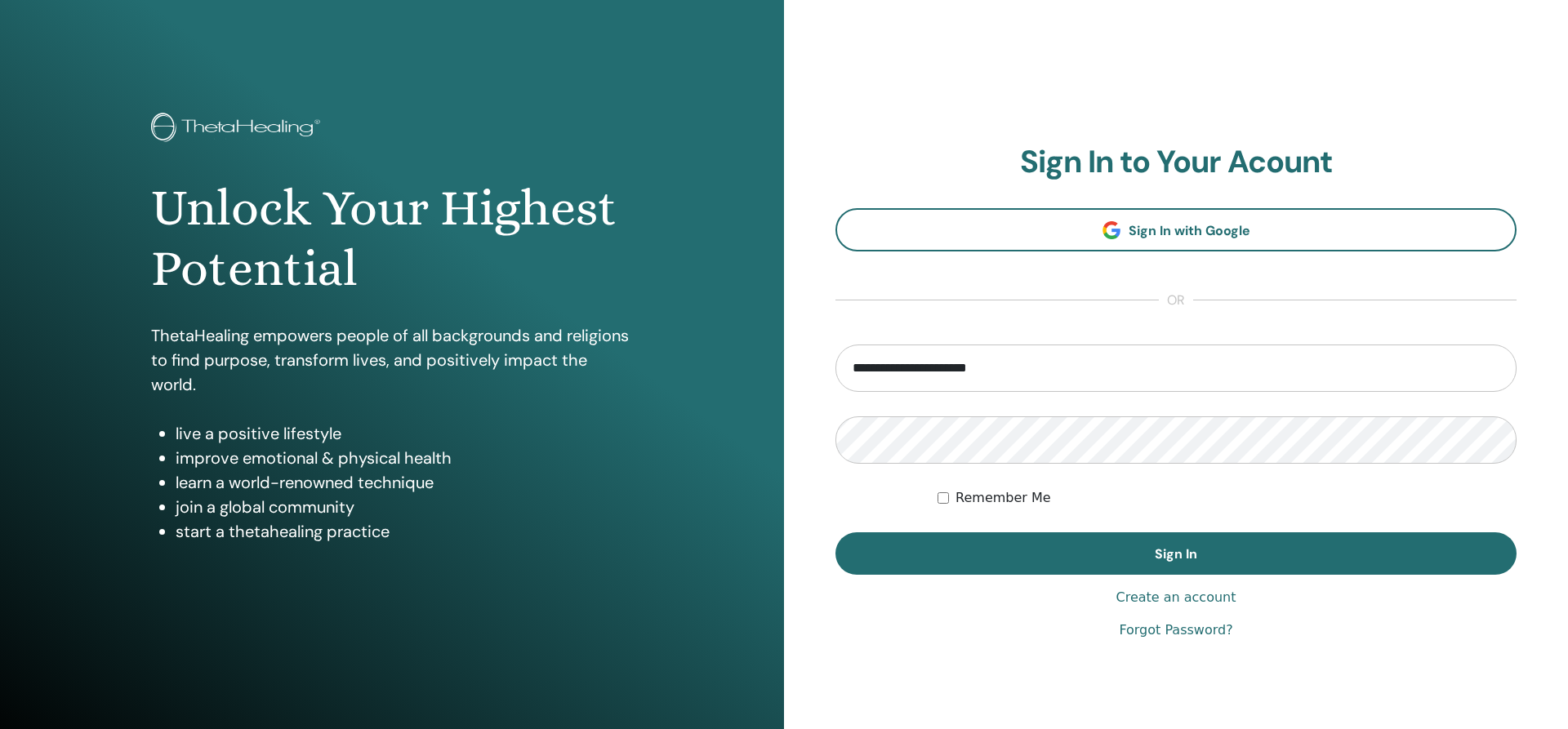
type input "**********"
